Goal: Task Accomplishment & Management: Use online tool/utility

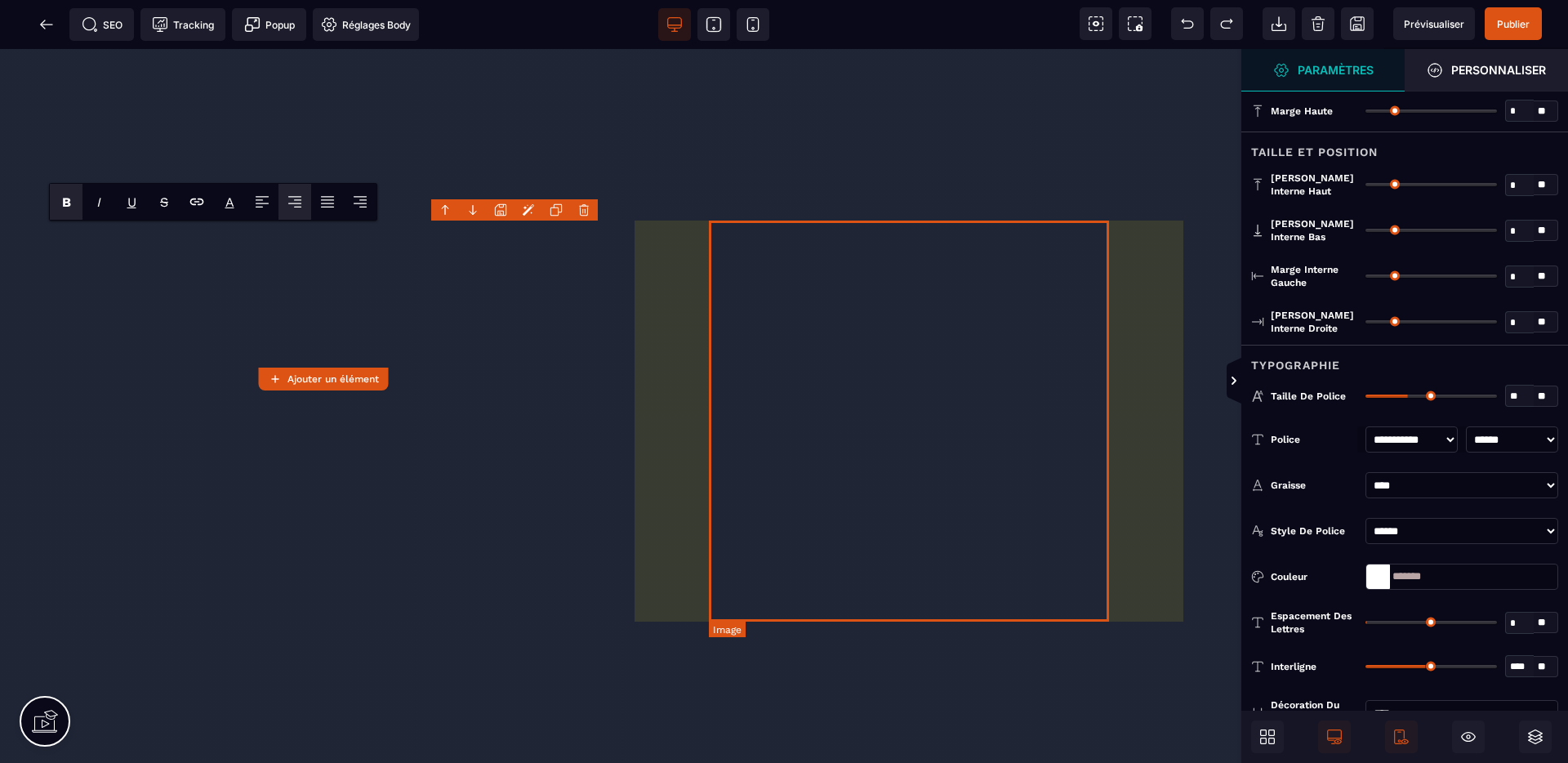
select select "***"
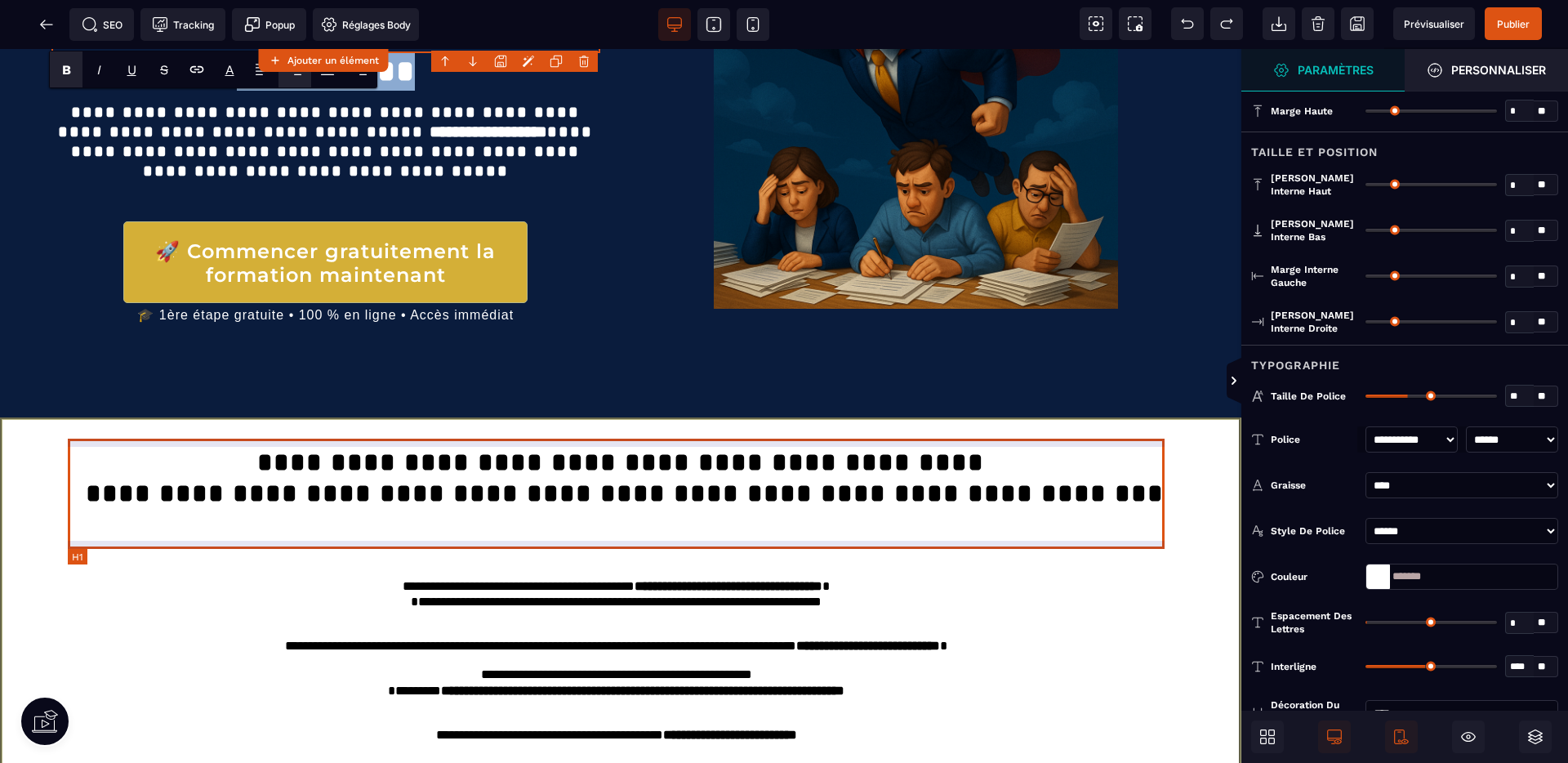
scroll to position [312, 0]
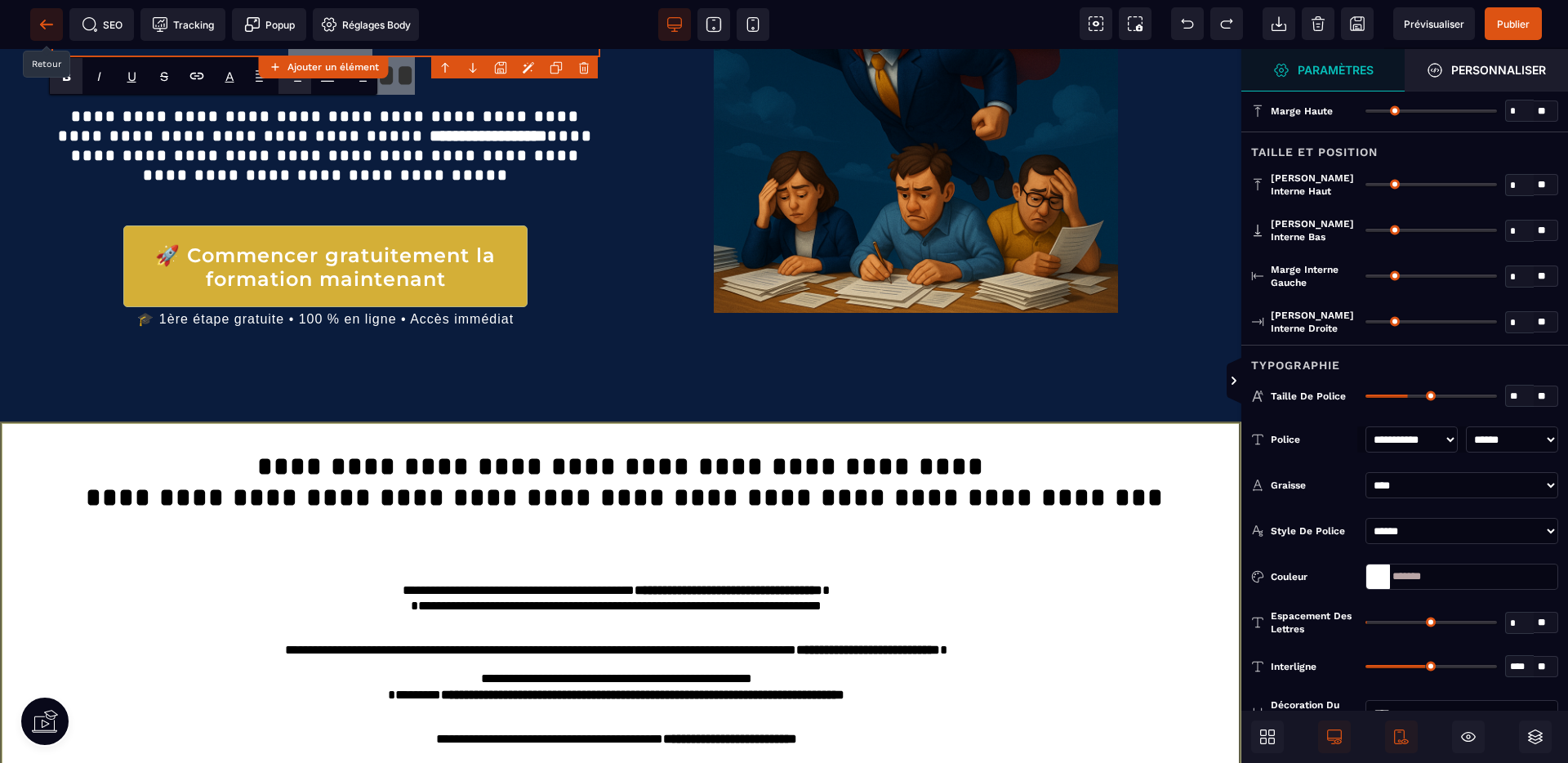
click at [46, 26] on icon at bounding box center [46, 25] width 16 height 16
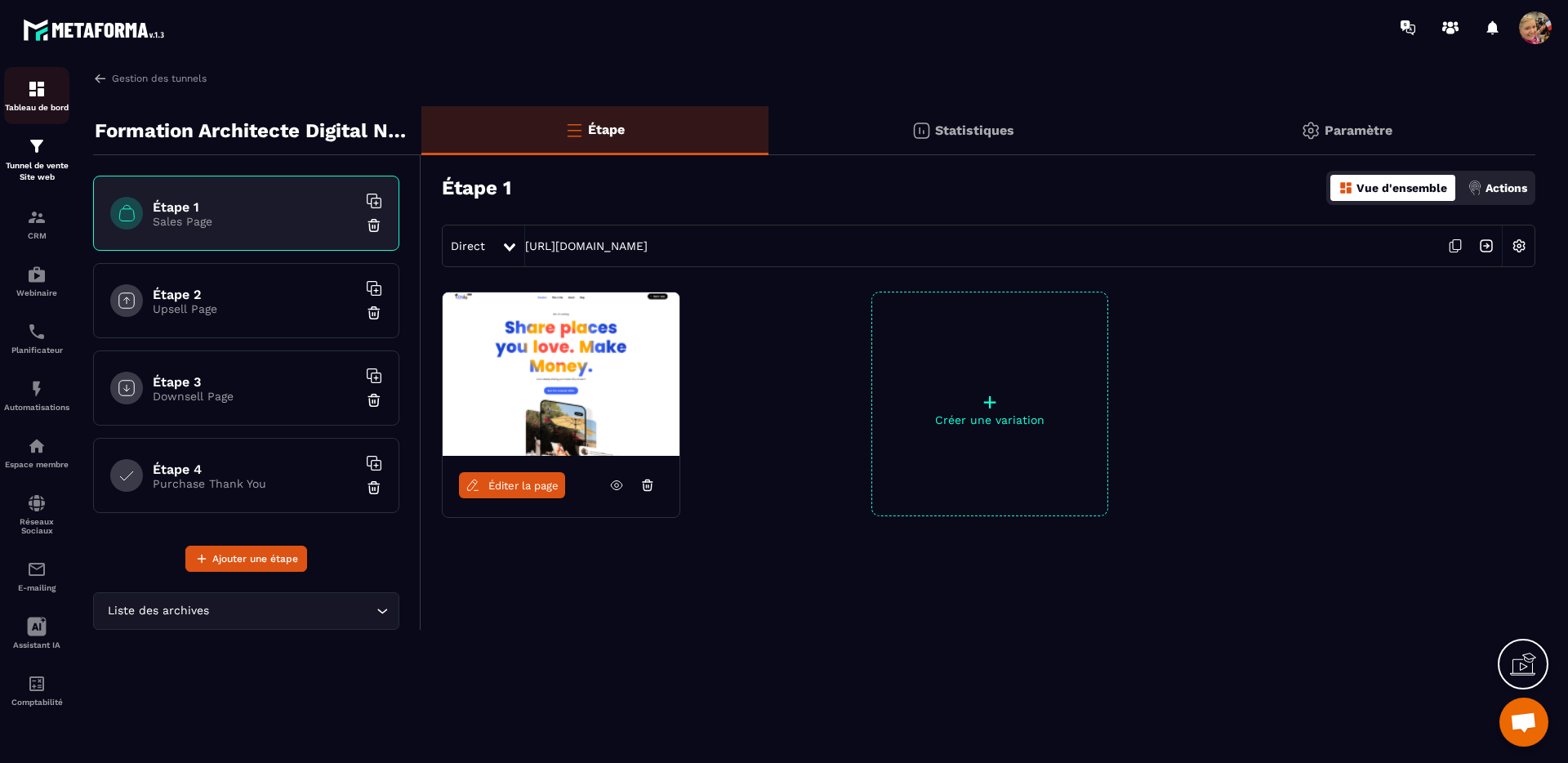
click at [42, 101] on div "Tableau de bord" at bounding box center [36, 96] width 66 height 33
click at [1526, 28] on span at bounding box center [1535, 28] width 33 height 33
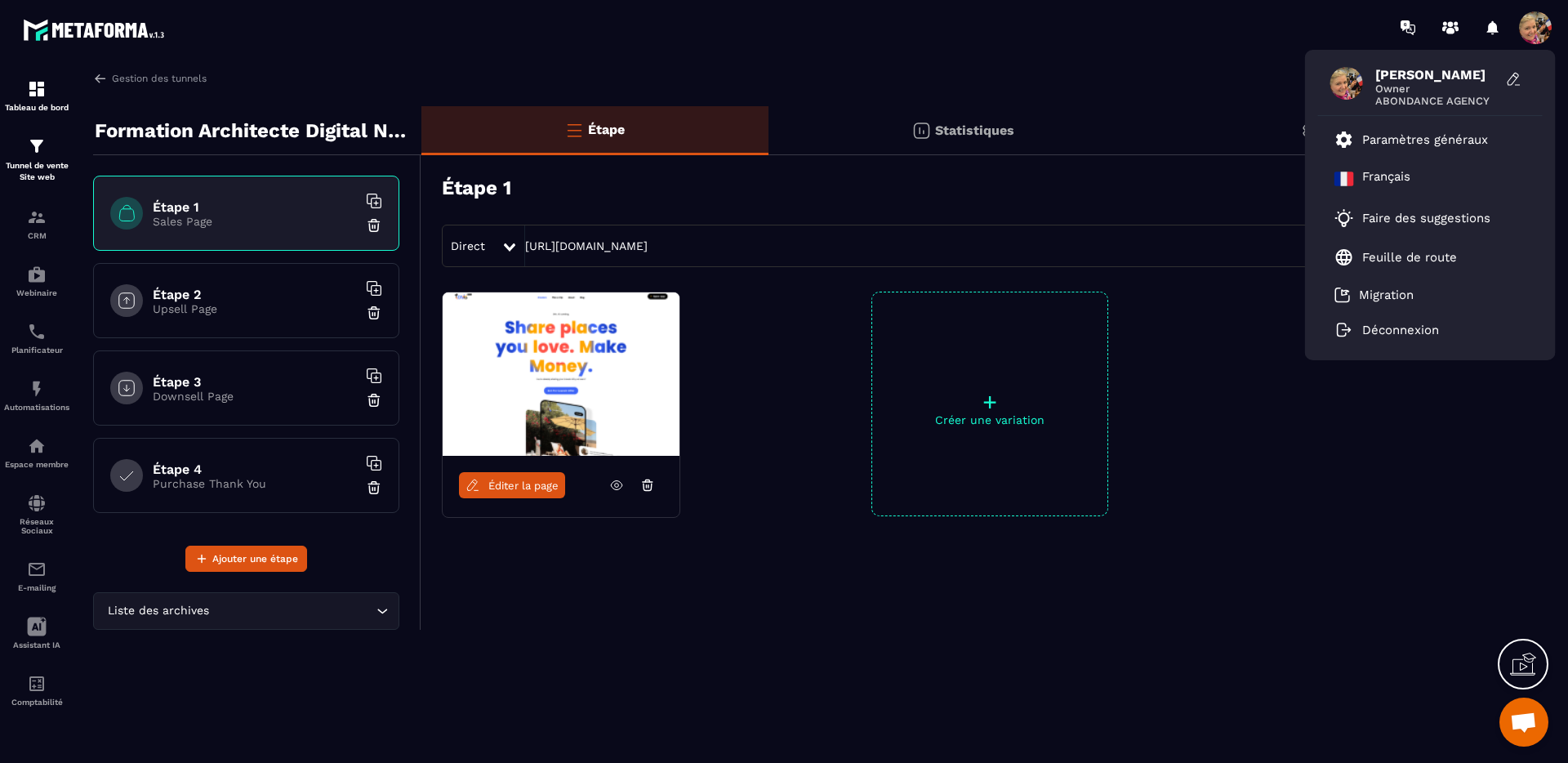
click at [1240, 59] on section "Tableau de bord Tunnel de vente Site web CRM Webinaire Planificateur Automatisa…" at bounding box center [784, 414] width 1568 height 718
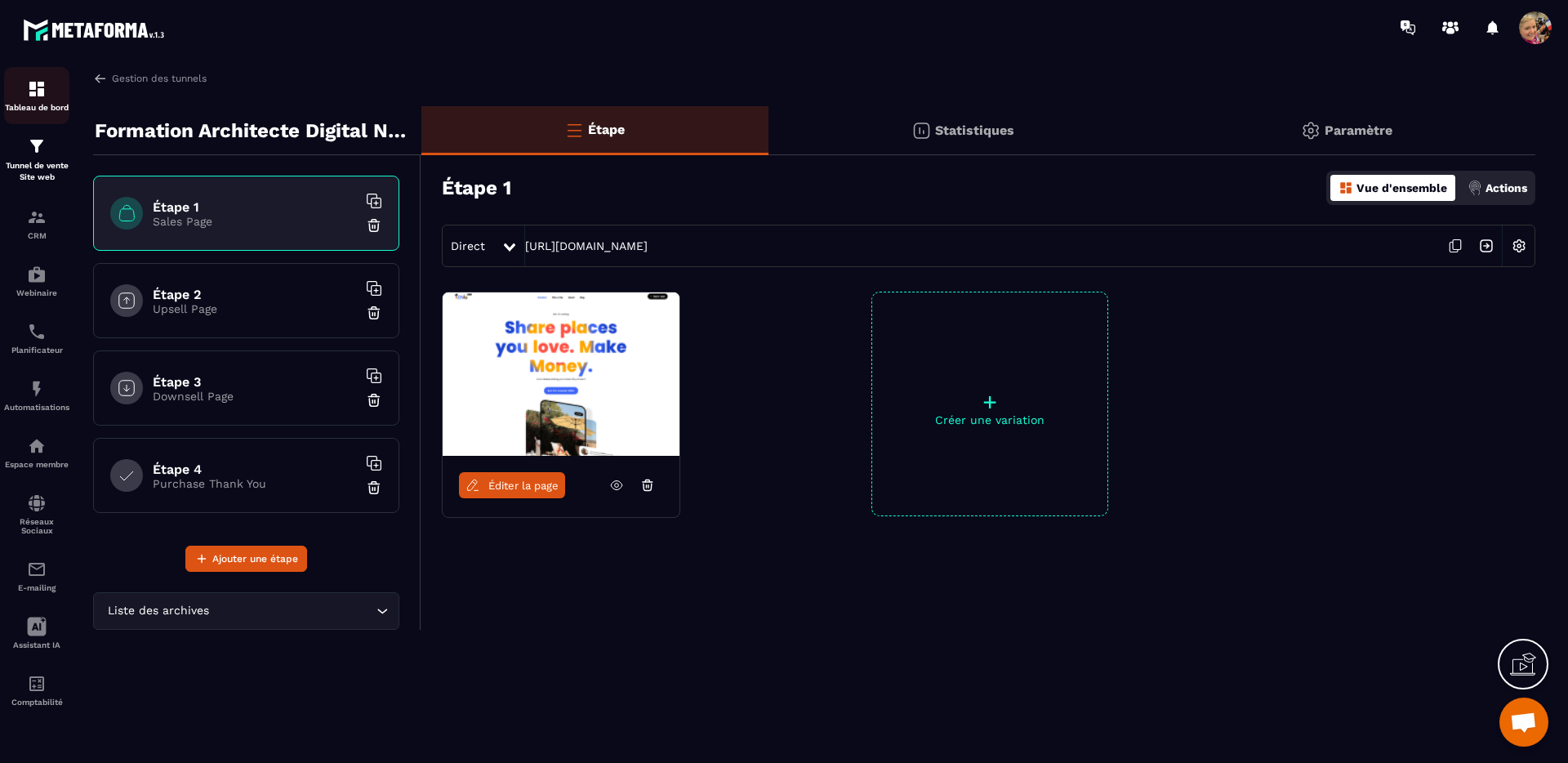
click at [27, 96] on img at bounding box center [37, 89] width 20 height 20
click at [37, 92] on img at bounding box center [37, 89] width 20 height 20
click at [97, 77] on img at bounding box center [100, 78] width 15 height 15
